Goal: Share content

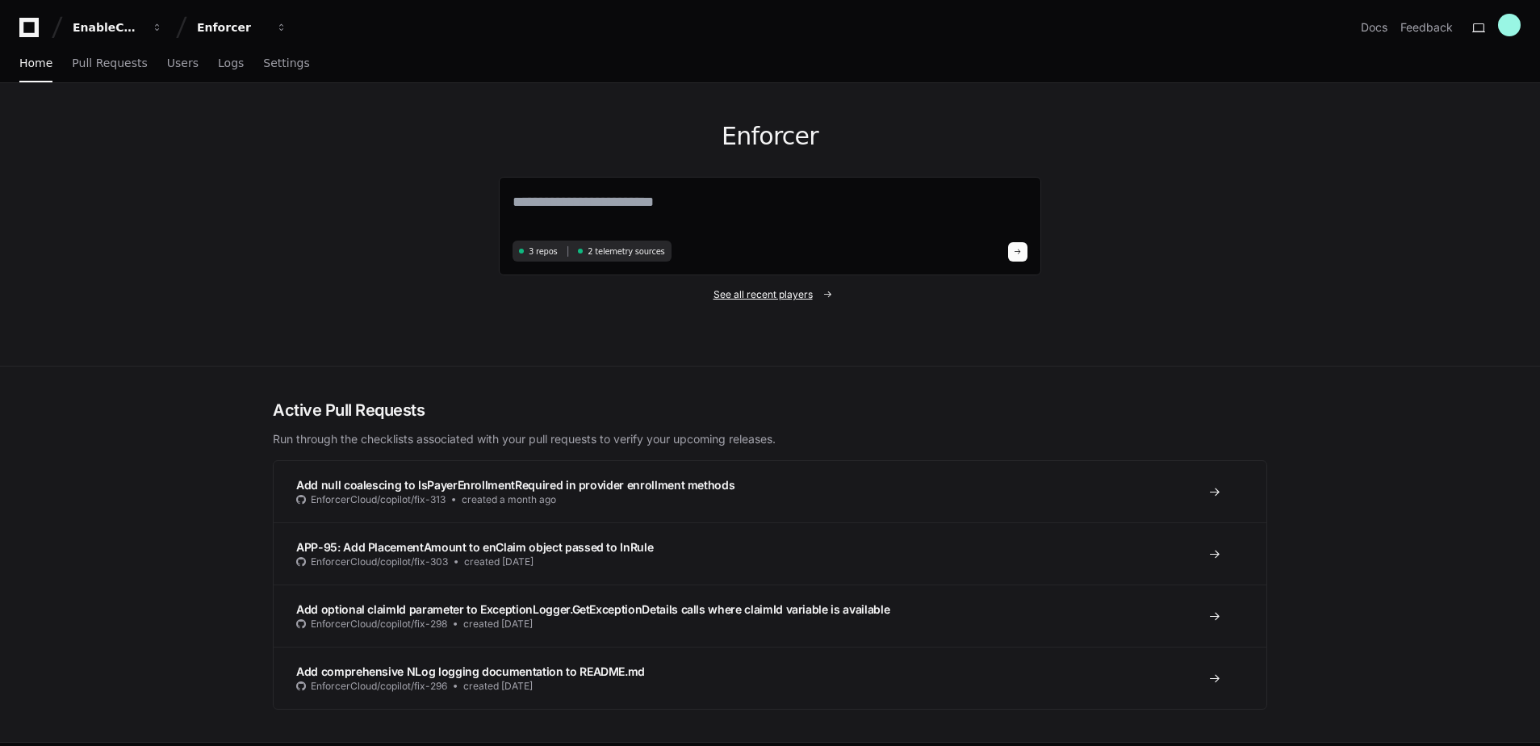
click at [741, 298] on span "See all recent players" at bounding box center [763, 294] width 99 height 13
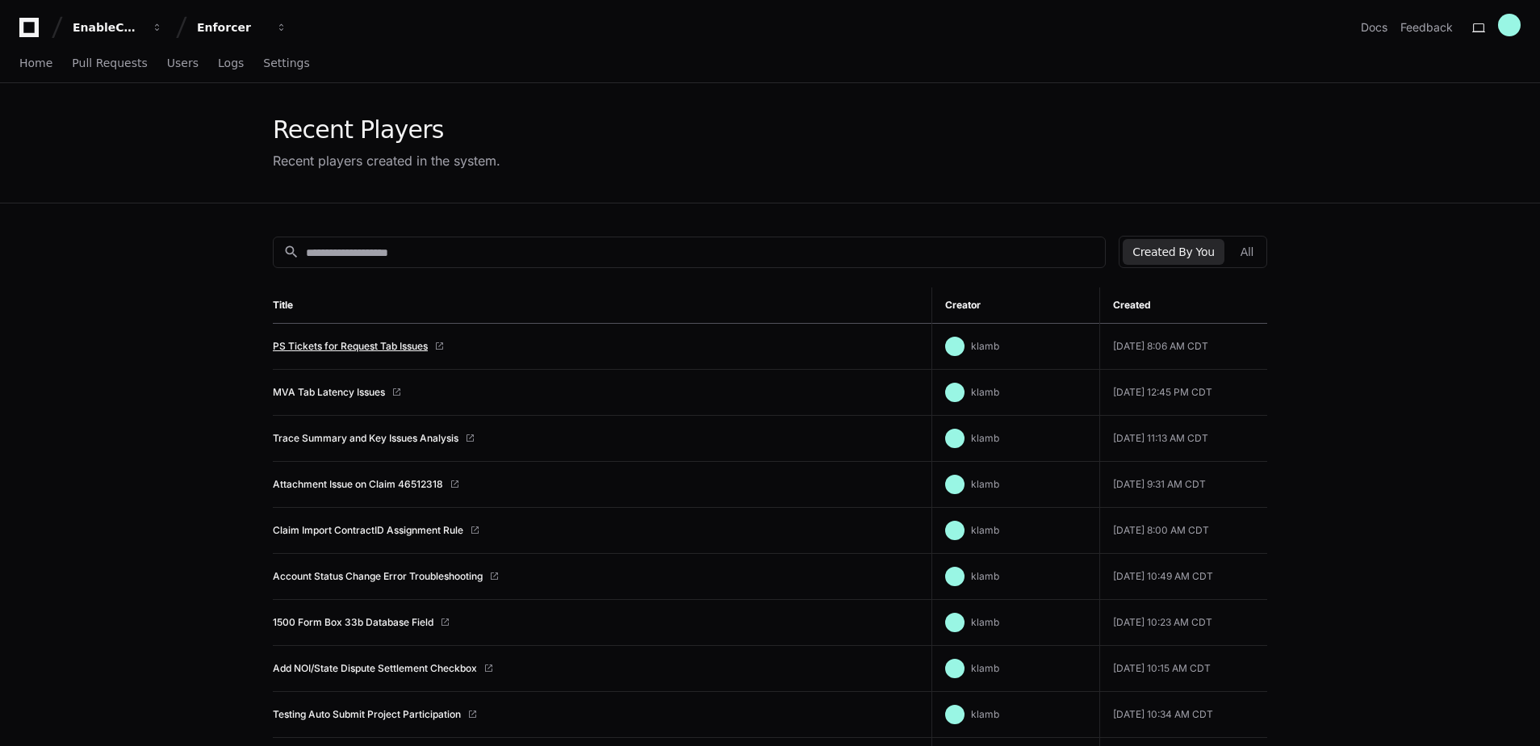
click at [374, 347] on link "PS Tickets for Request Tab Issues" at bounding box center [350, 346] width 155 height 13
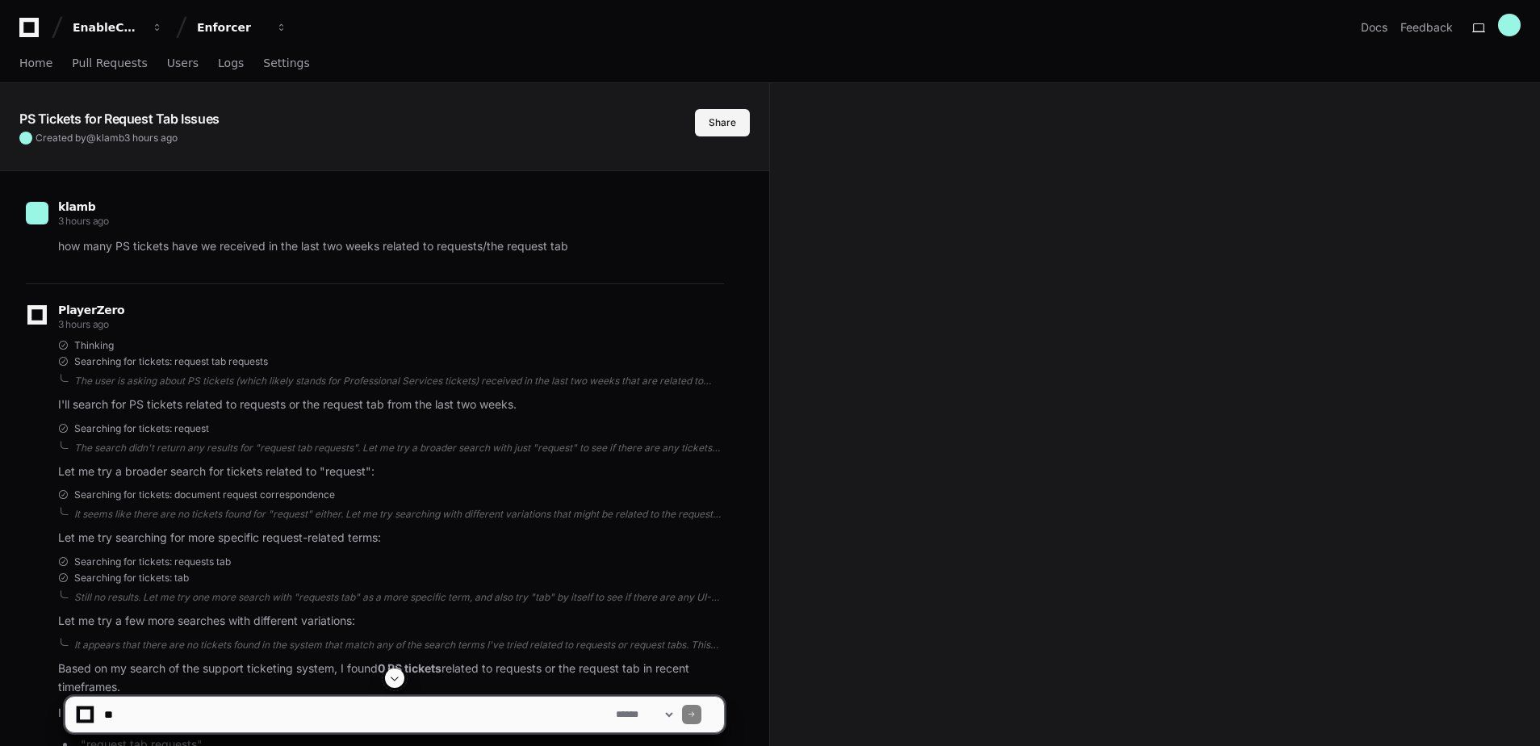
click at [731, 119] on button "Share" at bounding box center [722, 122] width 55 height 27
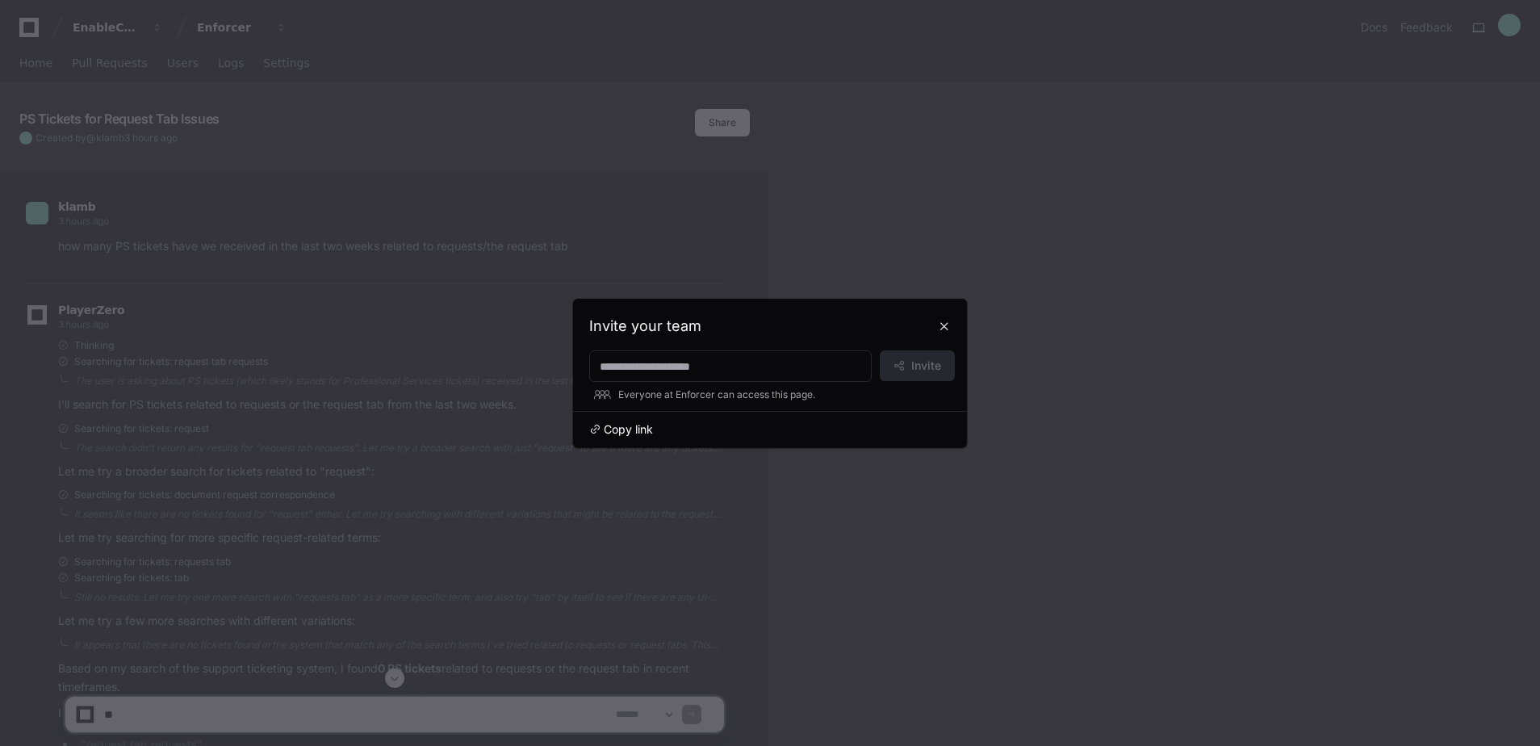
click at [623, 430] on span "Copy link" at bounding box center [628, 429] width 49 height 16
